Goal: Task Accomplishment & Management: Manage account settings

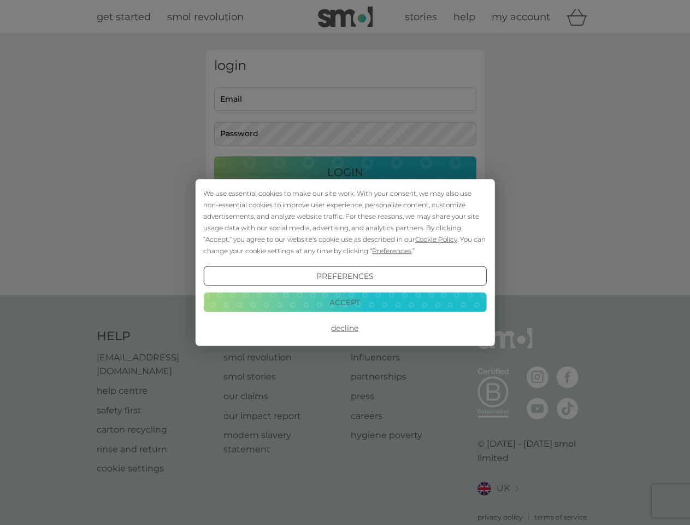
click at [437, 239] on span "Cookie Policy" at bounding box center [436, 239] width 42 height 8
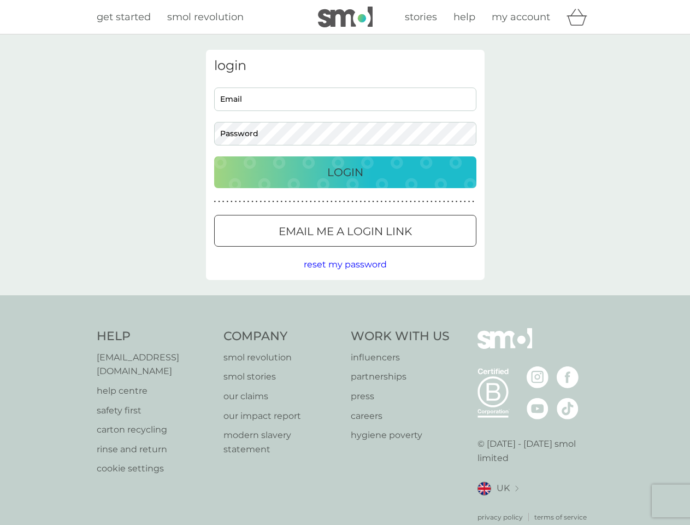
click at [391, 250] on div "login Email Password Login ● ● ● ● ● ● ● ● ● ● ● ● ● ● ● ● ● ● ● ● ● ● ● ● ● ● …" at bounding box center [345, 165] width 279 height 230
click at [345, 276] on div "login Email Password Login ● ● ● ● ● ● ● ● ● ● ● ● ● ● ● ● ● ● ● ● ● ● ● ● ● ● …" at bounding box center [345, 165] width 279 height 230
click at [345, 328] on div "Help [EMAIL_ADDRESS][DOMAIN_NAME] help centre safety first carton recycling rin…" at bounding box center [345, 425] width 497 height 194
click at [345, 302] on div "Help [EMAIL_ADDRESS][DOMAIN_NAME] help centre safety first carton recycling rin…" at bounding box center [345, 425] width 690 height 260
